Goal: Find contact information: Find contact information

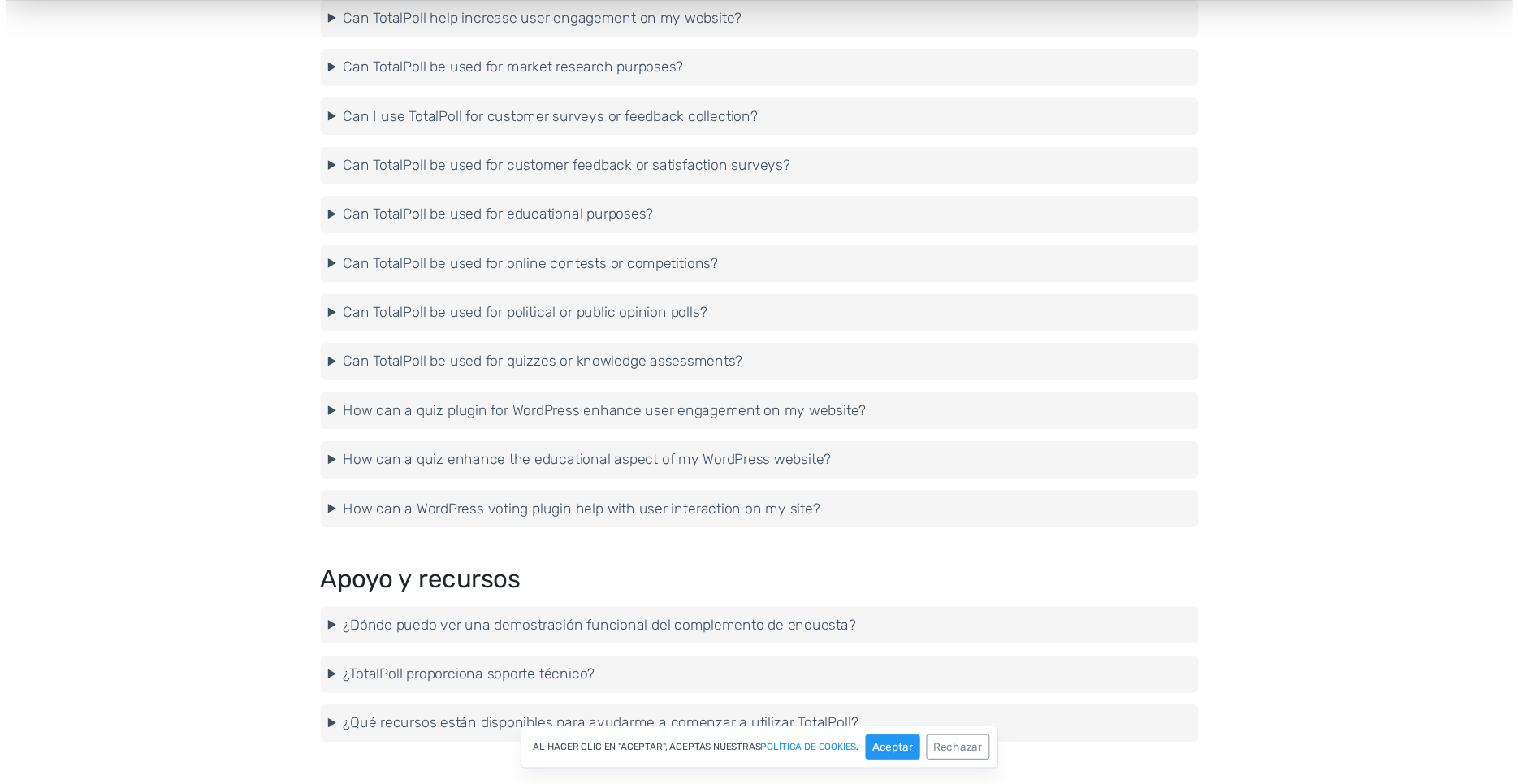
scroll to position [4152, 0]
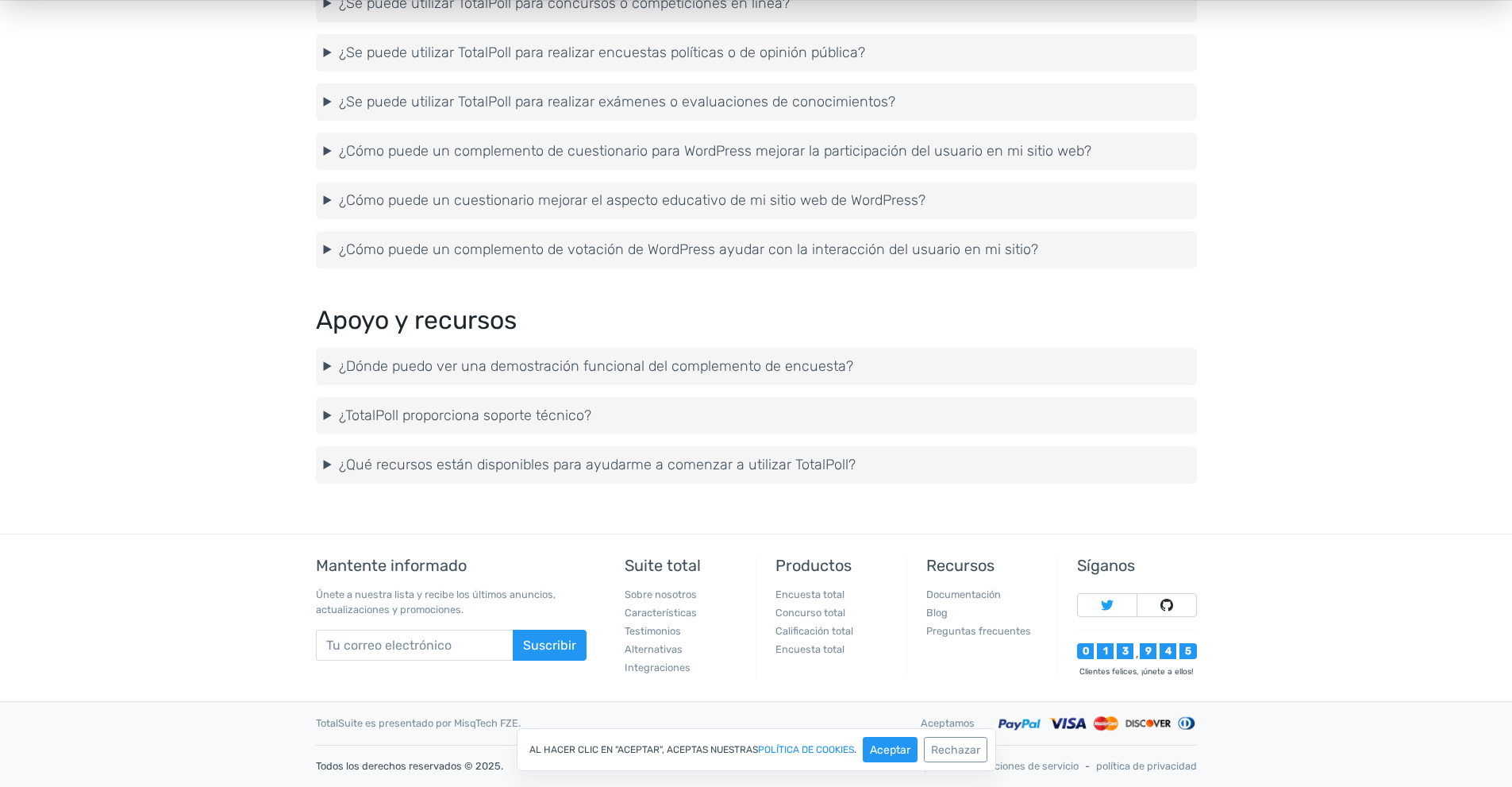
click at [894, 410] on summary "¿TotalPoll proporciona soporte técnico?" at bounding box center [756, 415] width 865 height 22
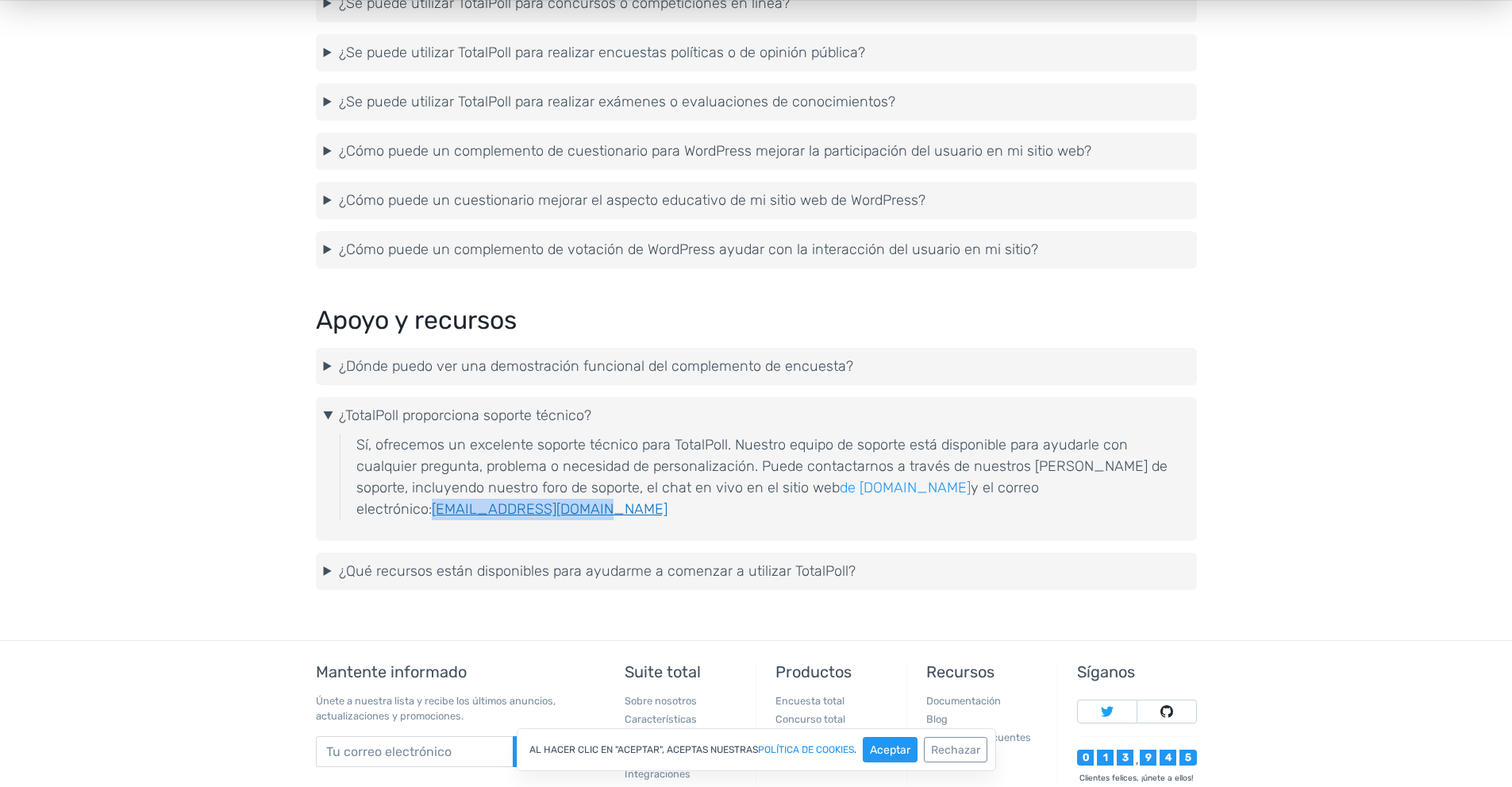
drag, startPoint x: 1062, startPoint y: 485, endPoint x: 964, endPoint y: 491, distance: 98.2
click at [964, 491] on p "Sí, ofrecemos un excelente soporte técnico para TotalPoll. Nuestro equipo de so…" at bounding box center [772, 477] width 832 height 85
copy font "[EMAIL_ADDRESS][DOMAIN_NAME]"
